Goal: Task Accomplishment & Management: Manage account settings

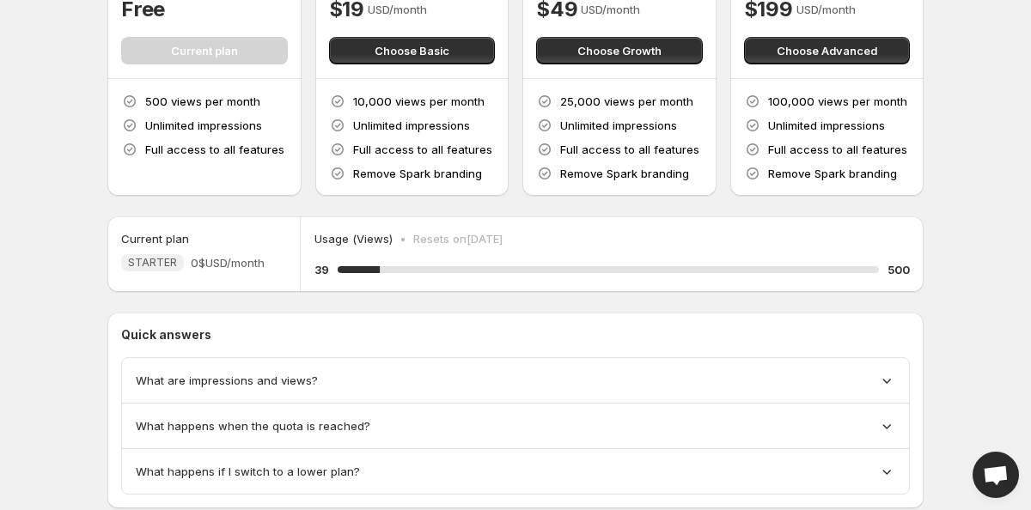
scroll to position [212, 0]
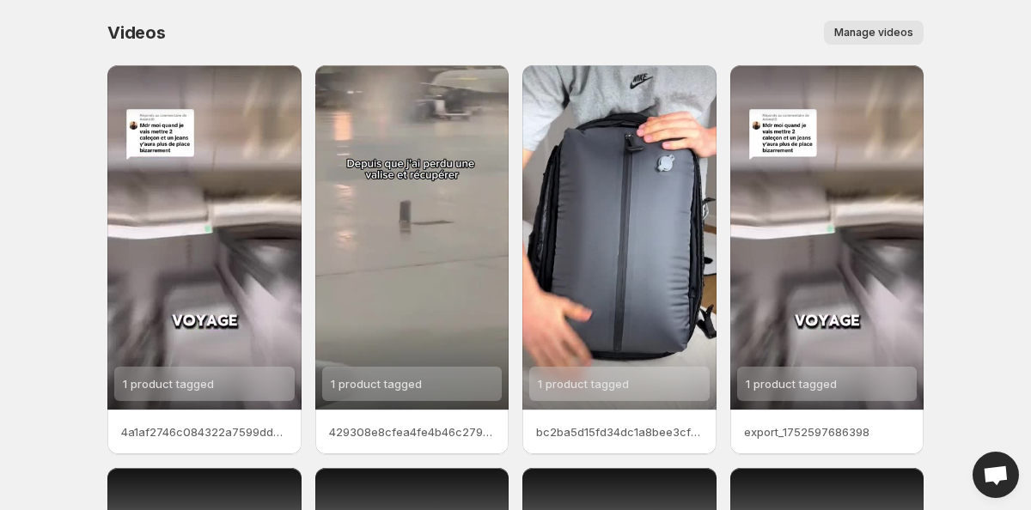
click at [844, 26] on button "Manage videos" at bounding box center [874, 33] width 100 height 24
